Goal: Task Accomplishment & Management: Complete application form

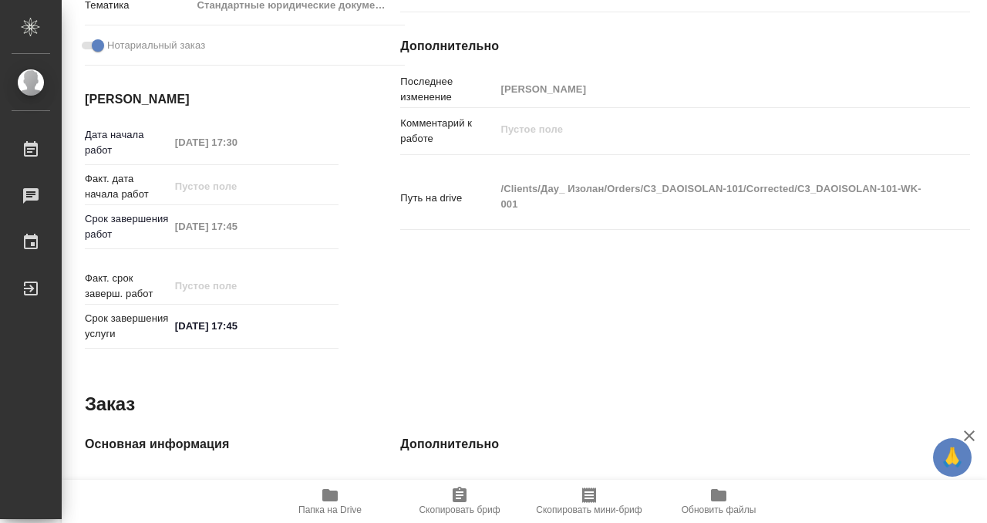
scroll to position [823, 0]
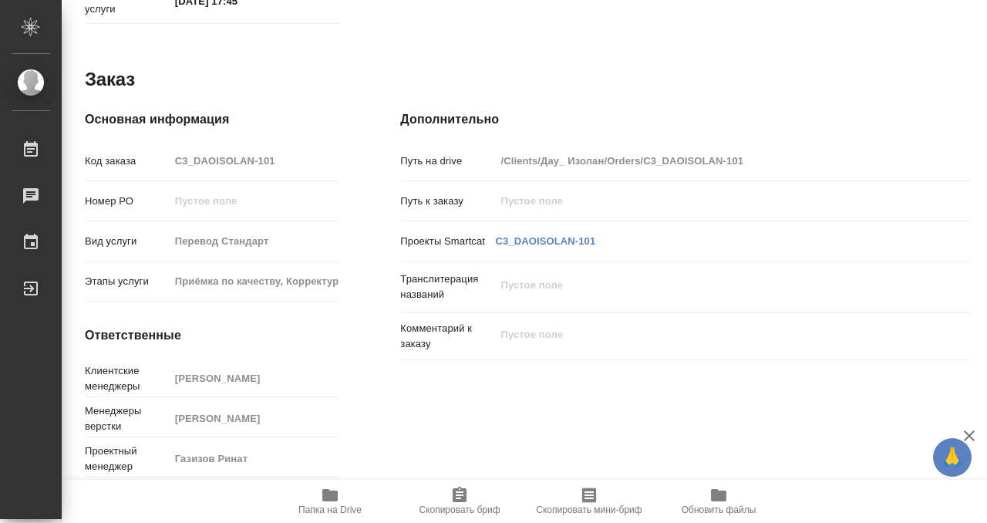
click at [331, 500] on icon "button" at bounding box center [329, 495] width 15 height 12
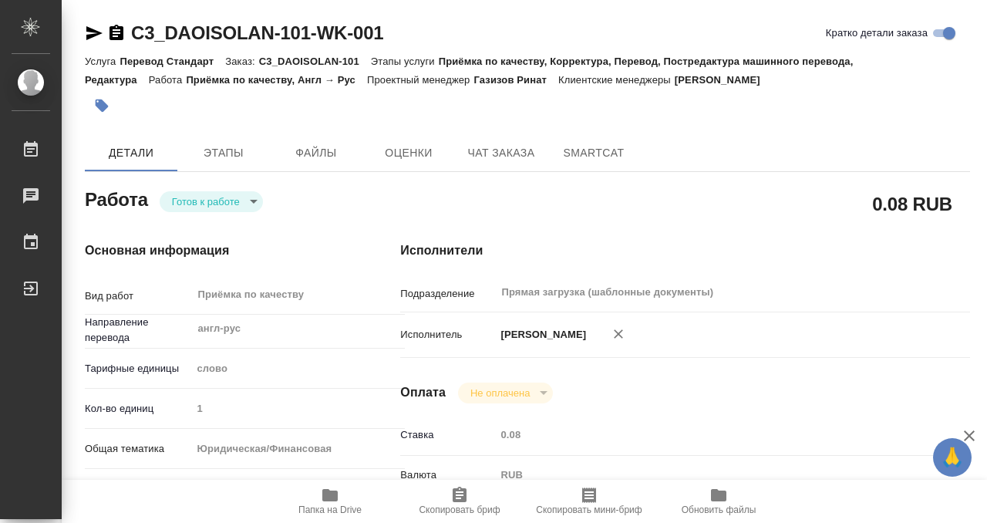
click at [96, 98] on icon "button" at bounding box center [101, 105] width 15 height 15
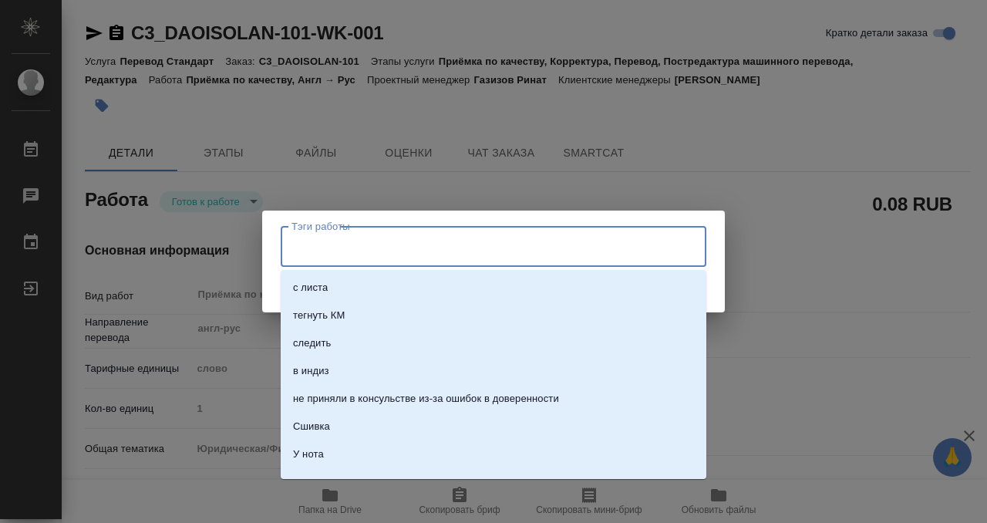
click at [311, 239] on input "Тэги работы" at bounding box center [479, 246] width 382 height 26
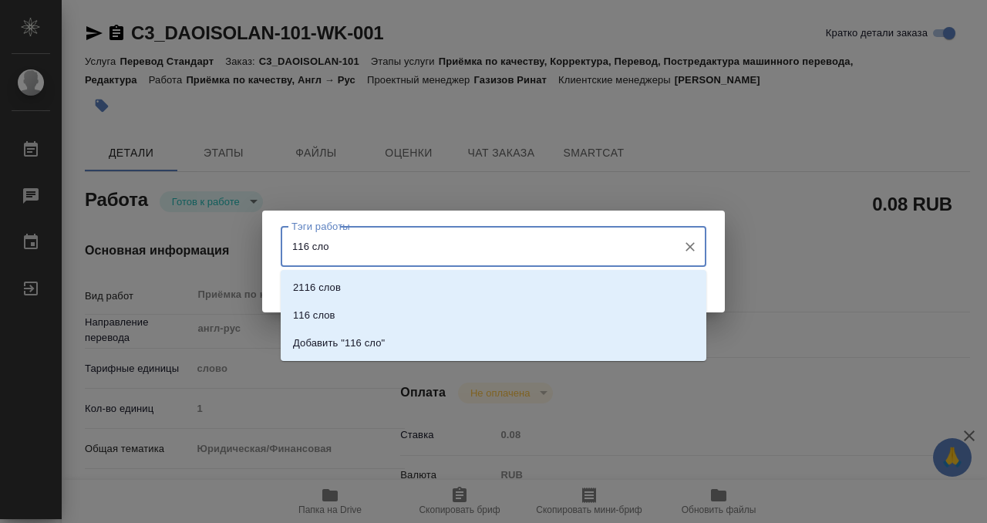
type input "116 слов"
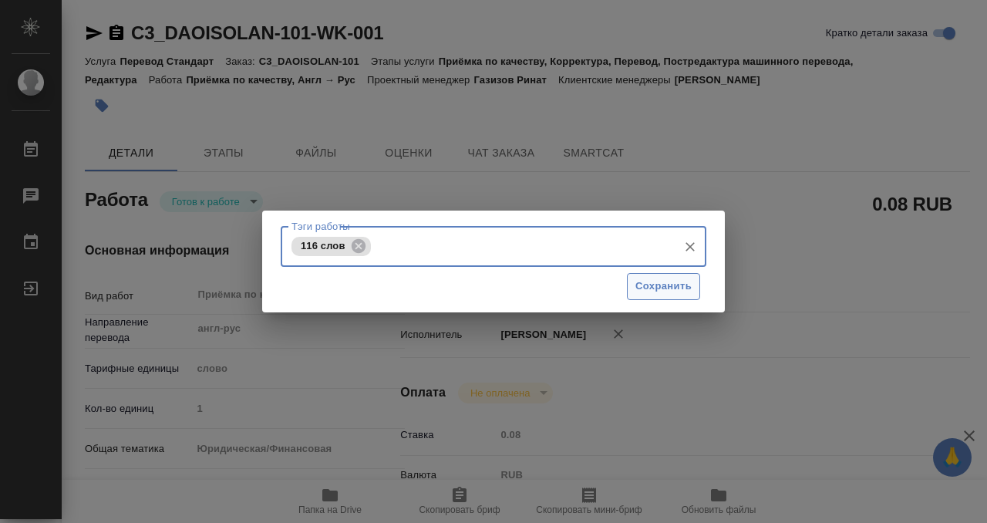
click at [658, 290] on span "Сохранить" at bounding box center [663, 287] width 56 height 18
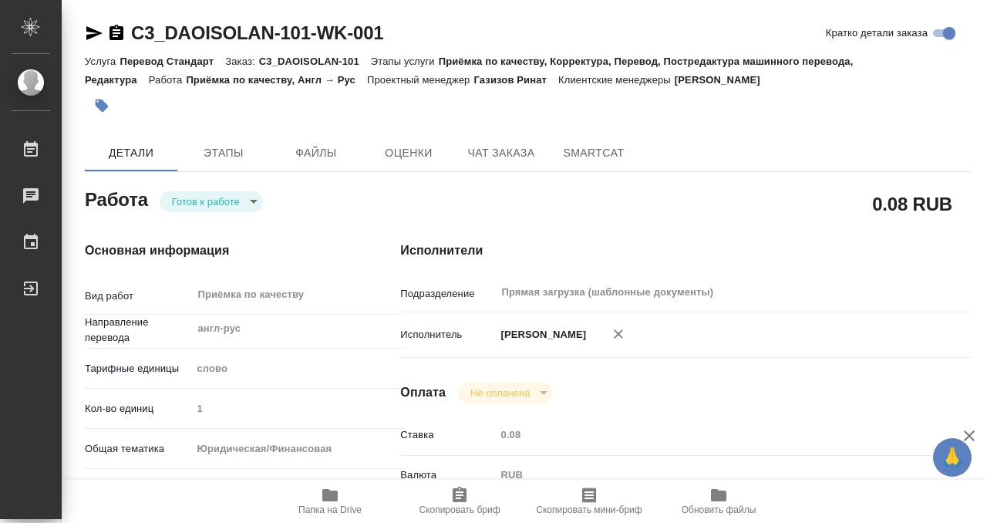
type input "readyForWork"
type input "англ-рус"
type input "5a8b1489cc6b4906c91bfd90"
type input "1"
type input "yr-fn"
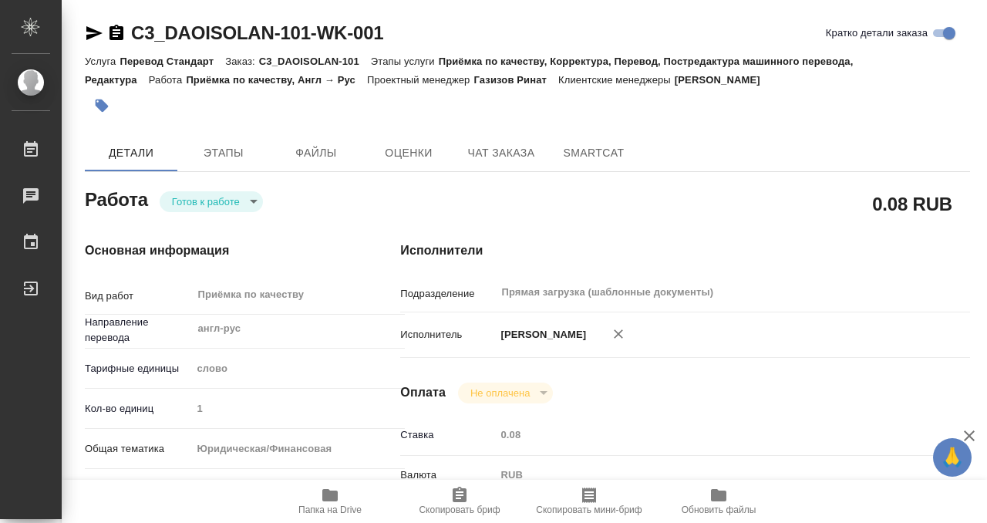
type input "5f647205b73bc97568ca66bf"
checkbox input "true"
type input "[DATE] 17:30"
type input "[DATE] 17:45"
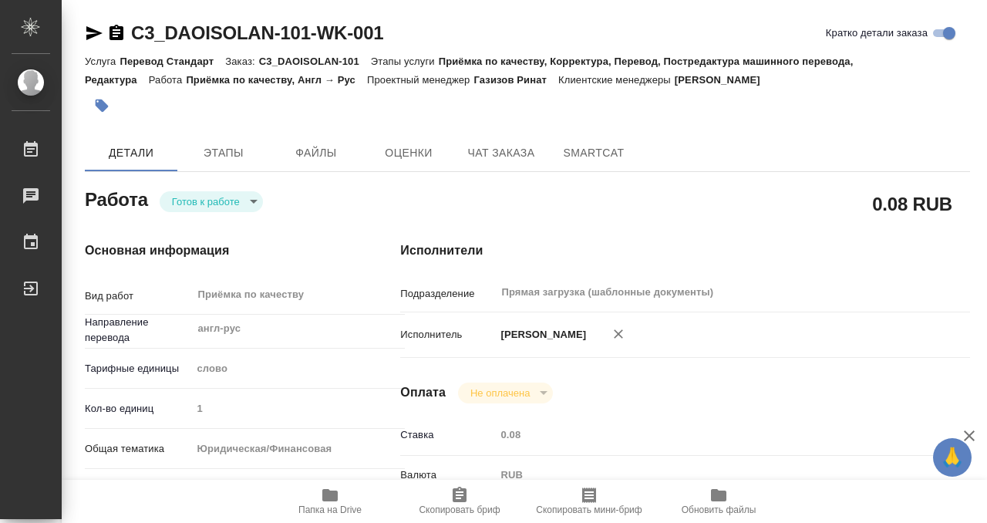
type input "Прямая загрузка (шаблонные документы)"
type input "notPayed"
type input "0.08"
type input "RUB"
type input "[PERSON_NAME]"
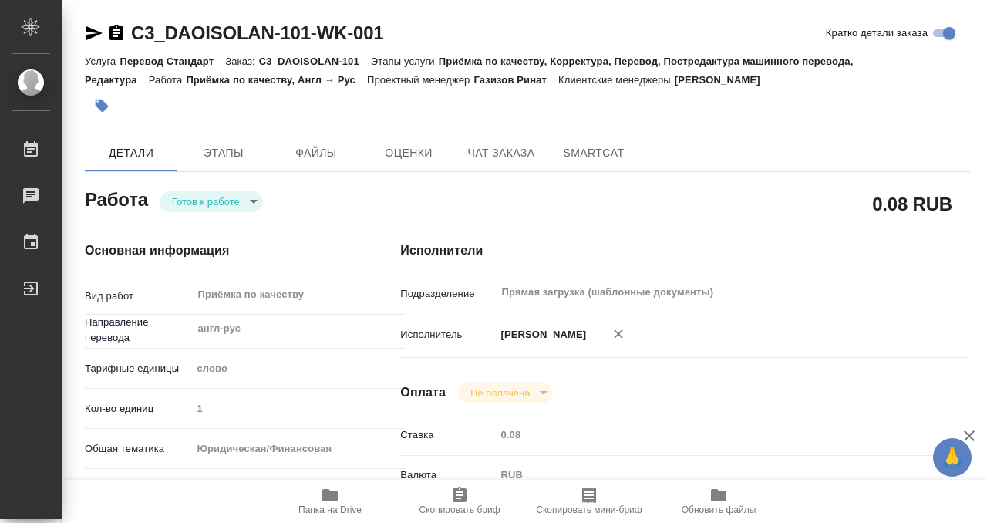
type input "C3_DAOISOLAN-101"
type input "Перевод Стандарт"
type input "Приёмка по качеству, Корректура, Перевод, Постредактура машинного перевода, Ред…"
type input "[PERSON_NAME]"
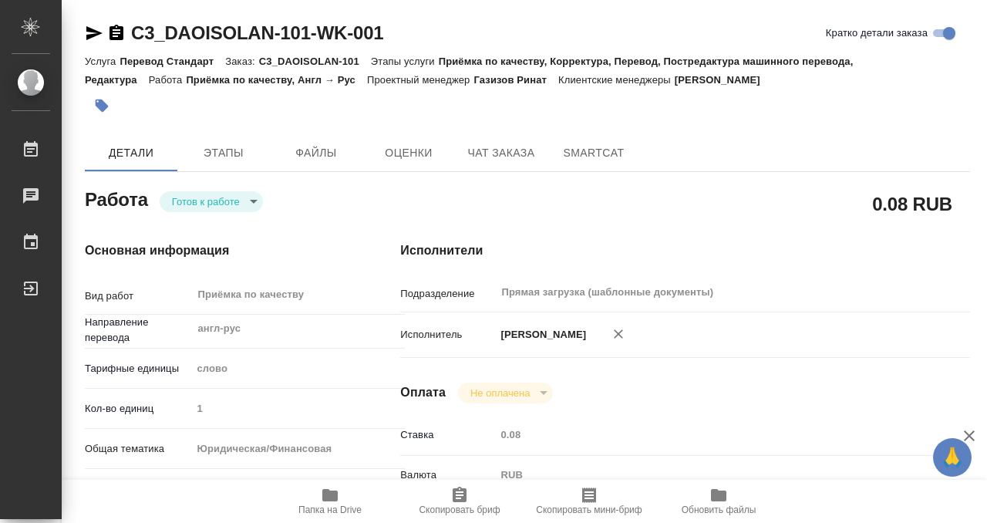
type input "/Clients/Дау_ Изолан/Orders/C3_DAOISOLAN-101"
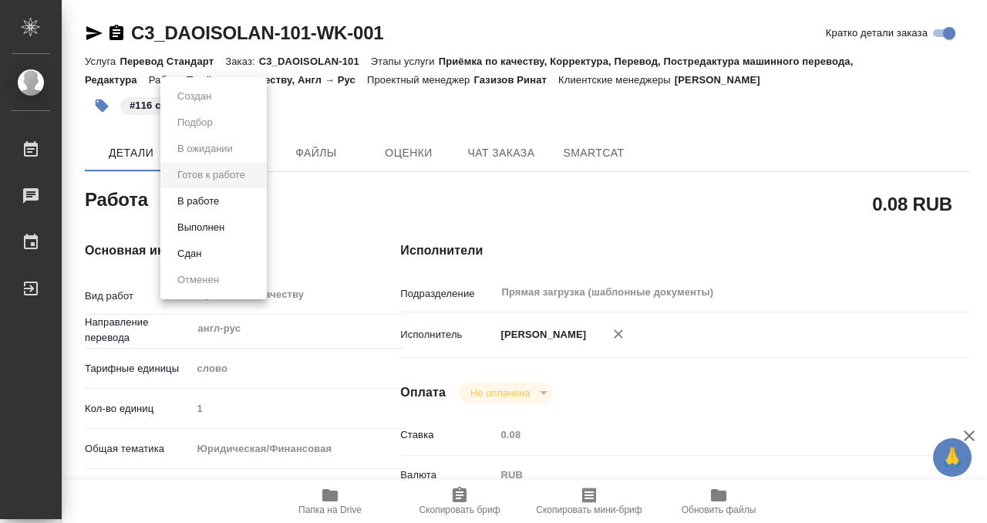
click at [232, 200] on body "🙏 .cls-1 fill:#fff; AWATERA Kobzeva [PERSON_NAME] 0 Чаты График Выйти C3_DAOISO…" at bounding box center [493, 261] width 987 height 523
click at [227, 219] on button "Выполнен" at bounding box center [201, 227] width 56 height 17
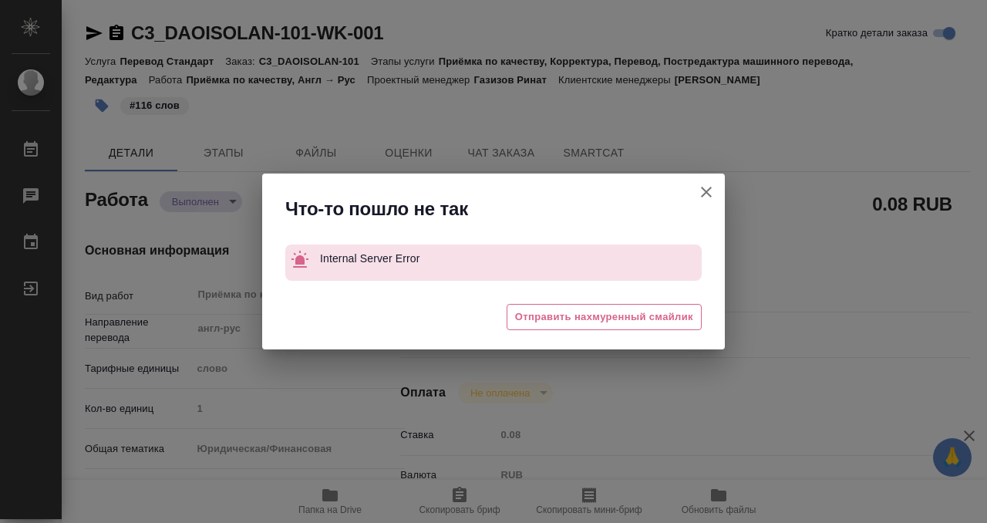
type textarea "x"
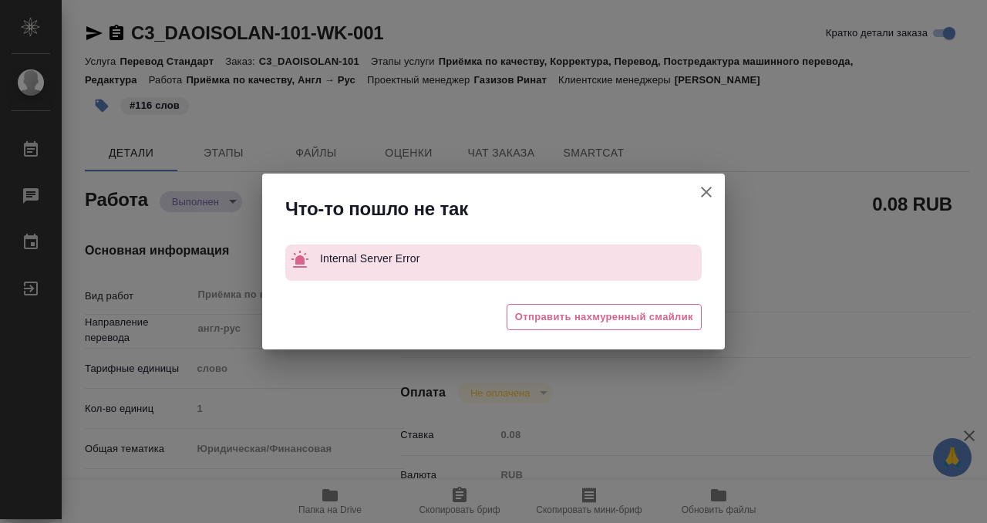
type textarea "x"
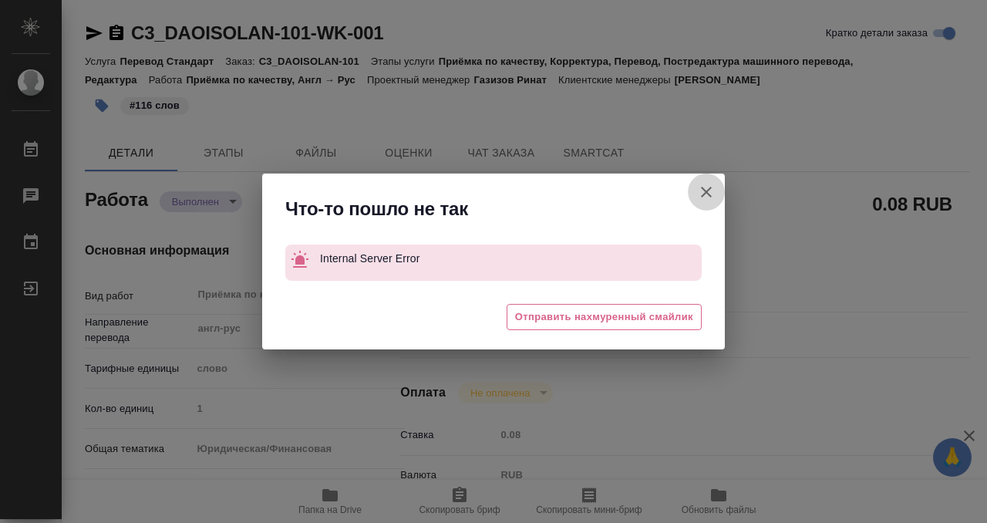
click at [699, 187] on icon "button" at bounding box center [706, 192] width 19 height 19
type textarea "x"
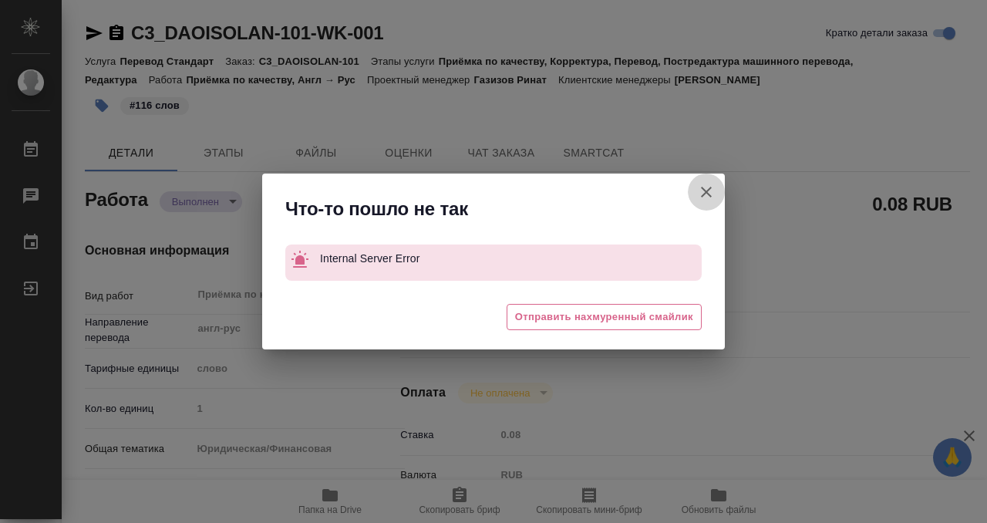
type textarea "x"
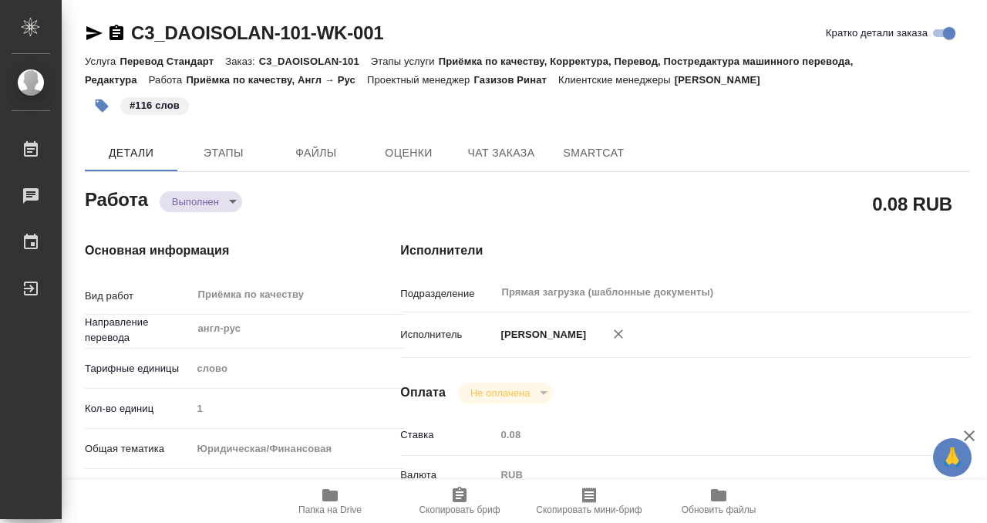
click at [116, 29] on icon "button" at bounding box center [116, 33] width 19 height 19
